Goal: Find specific page/section: Find specific page/section

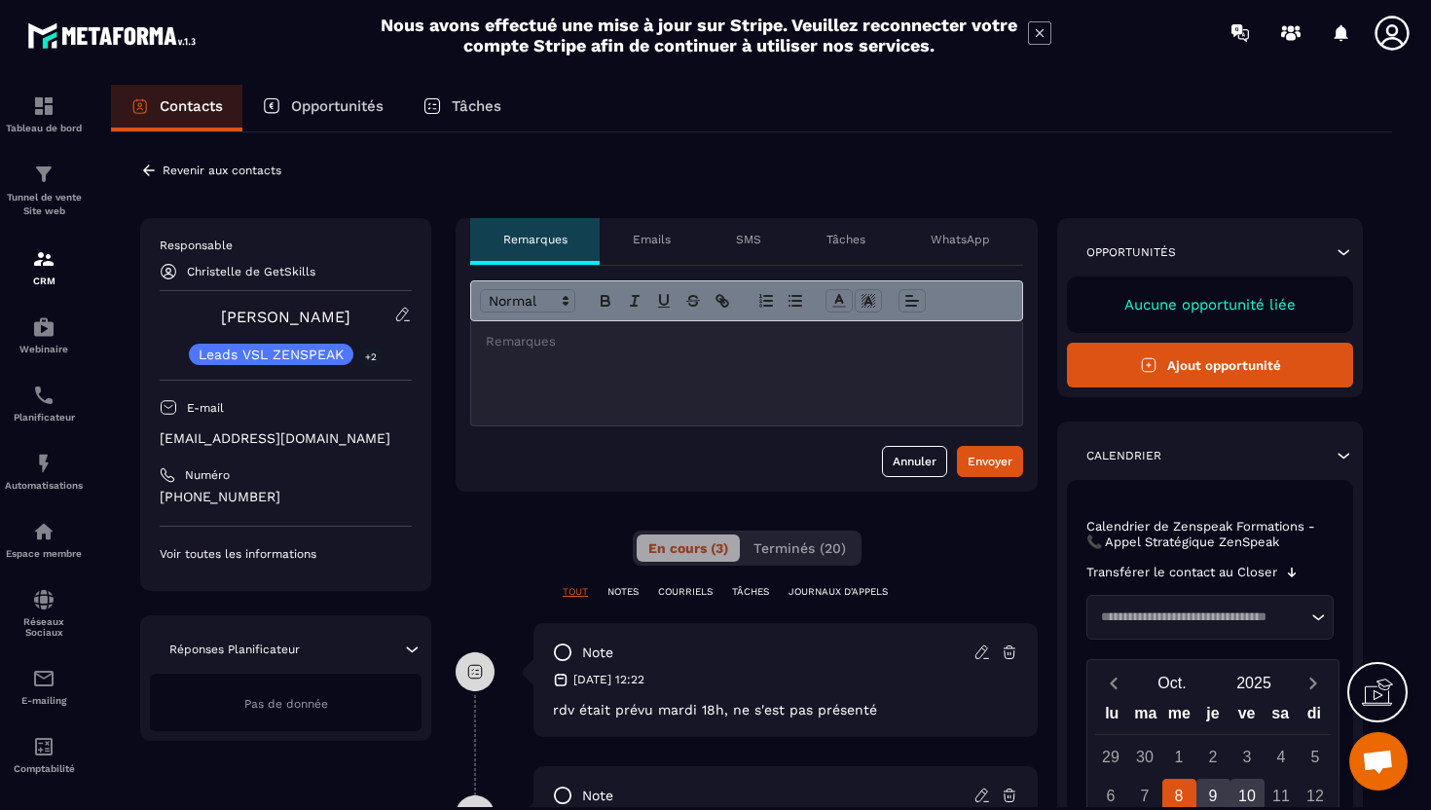
click at [348, 106] on p "Opportunités" at bounding box center [337, 106] width 92 height 18
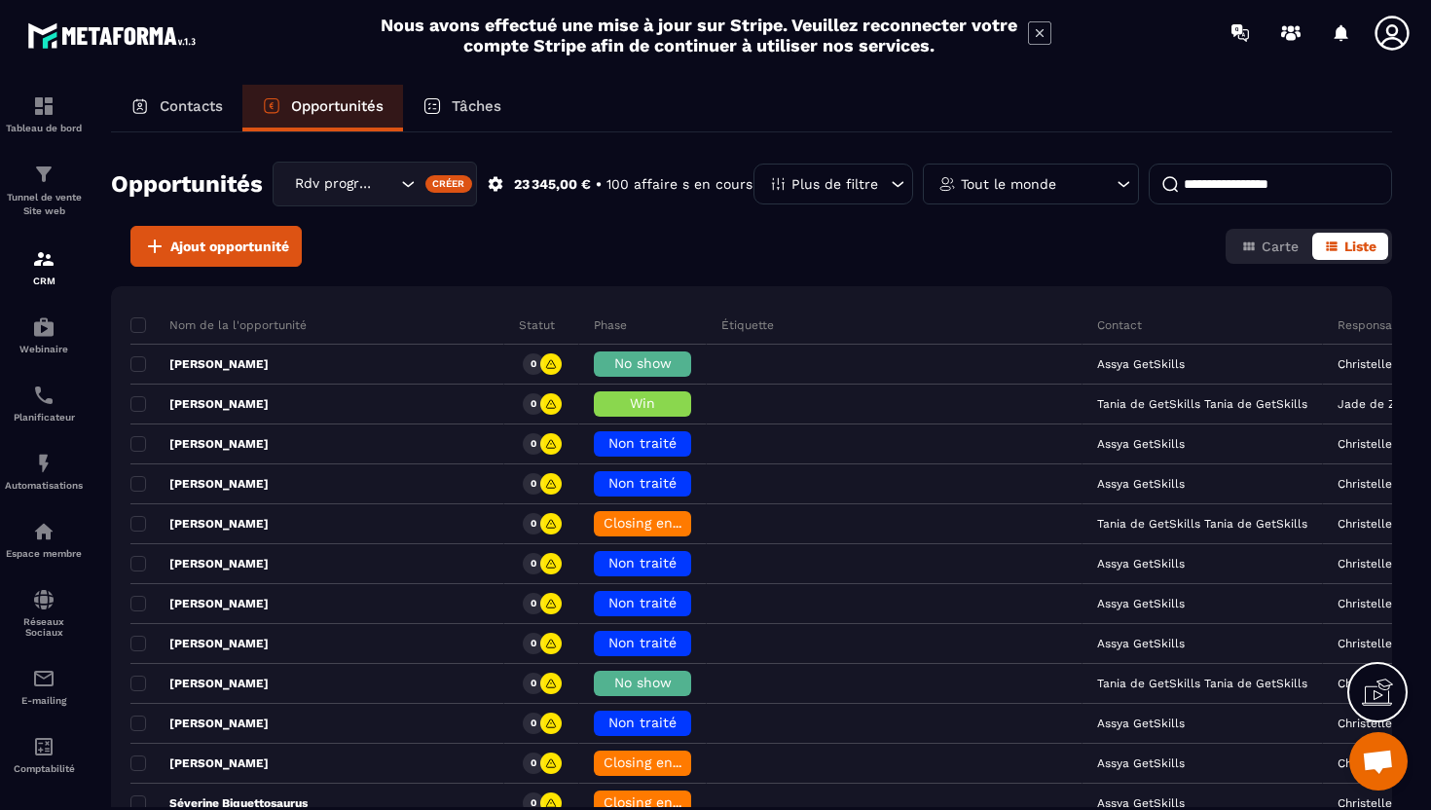
click at [168, 110] on p "Contacts" at bounding box center [191, 106] width 63 height 18
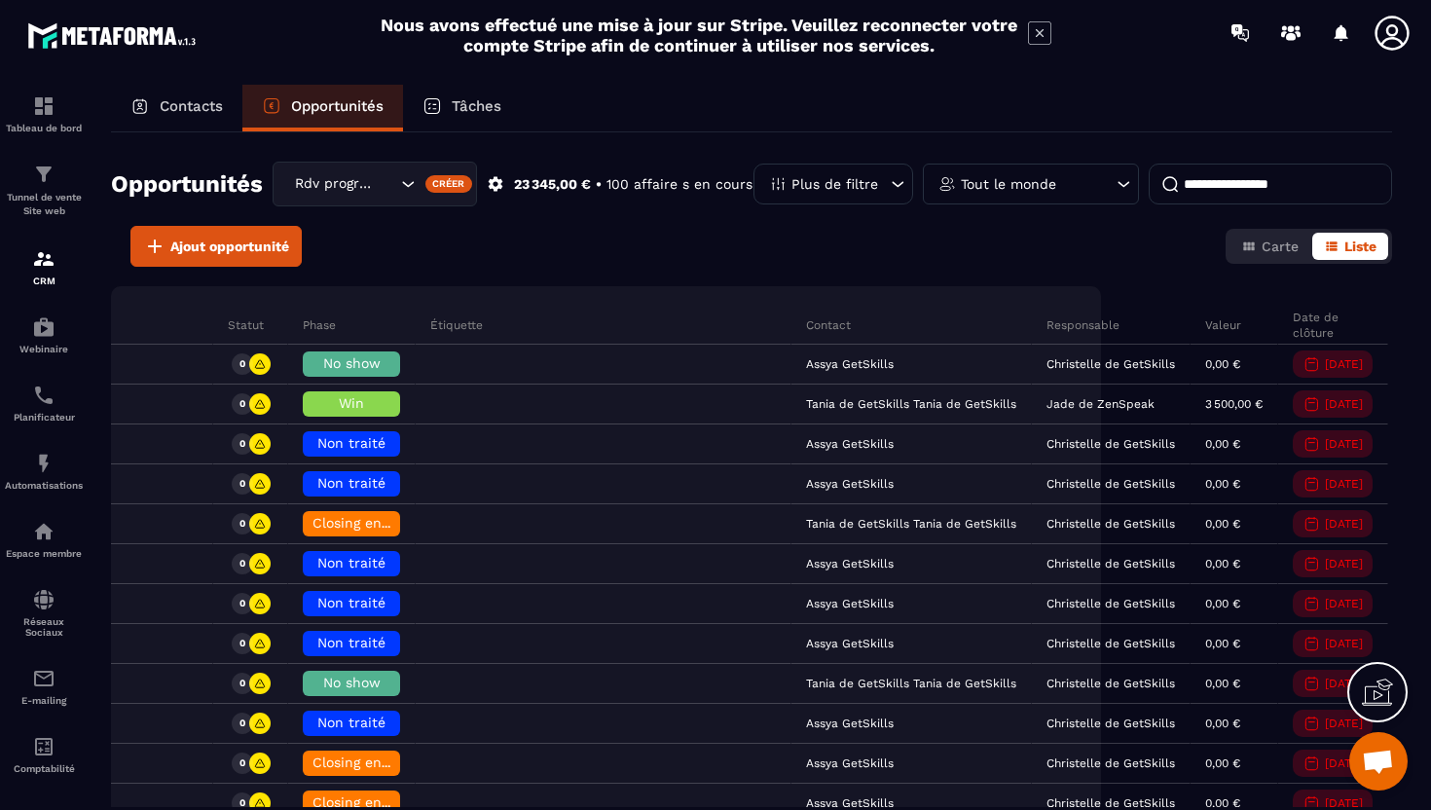
scroll to position [0, 269]
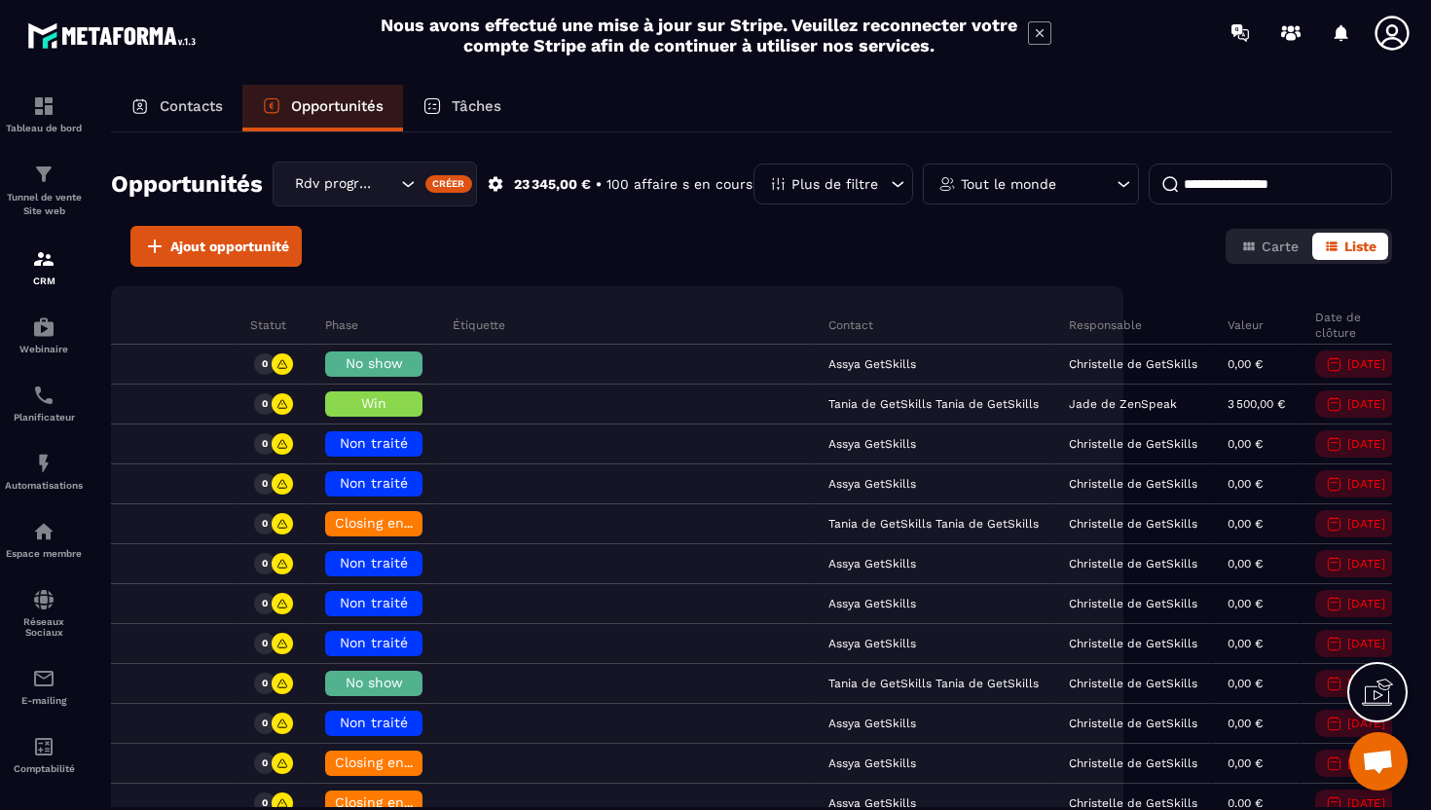
click at [188, 109] on p "Contacts" at bounding box center [191, 106] width 63 height 18
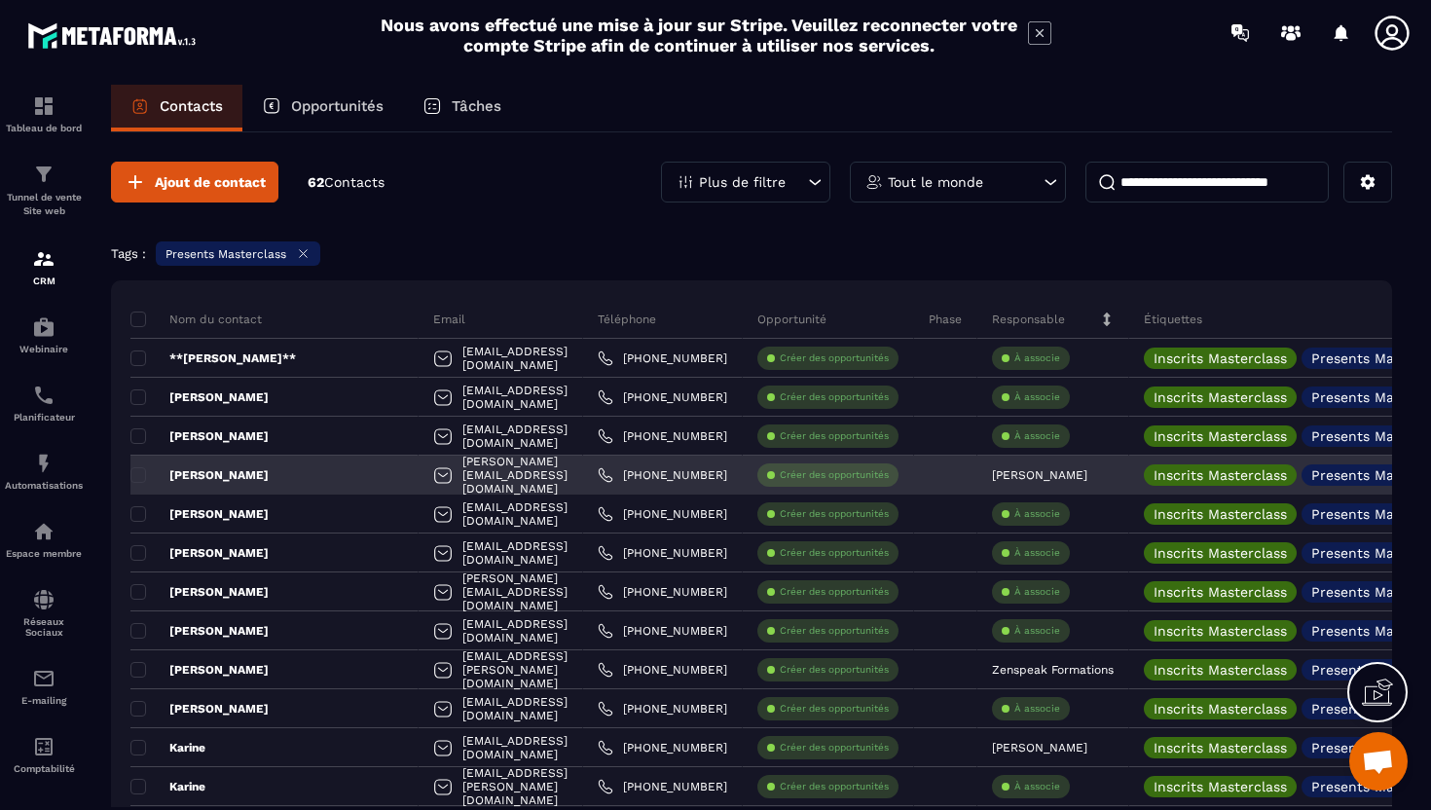
click at [327, 469] on div "[PERSON_NAME]" at bounding box center [274, 474] width 288 height 39
